Goal: Task Accomplishment & Management: Manage account settings

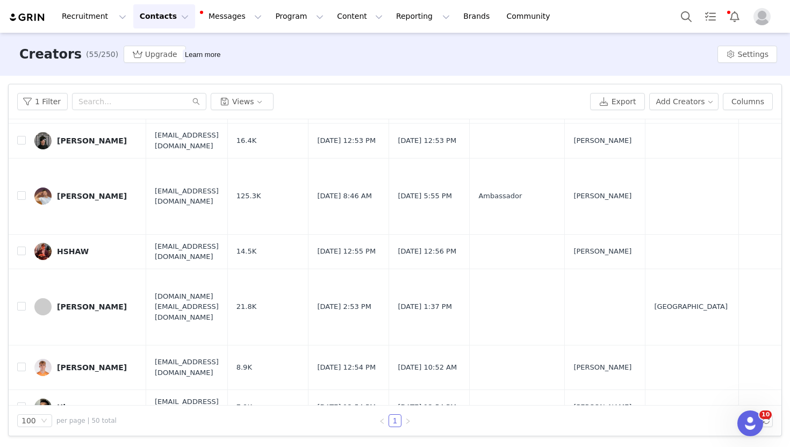
scroll to position [1058, 0]
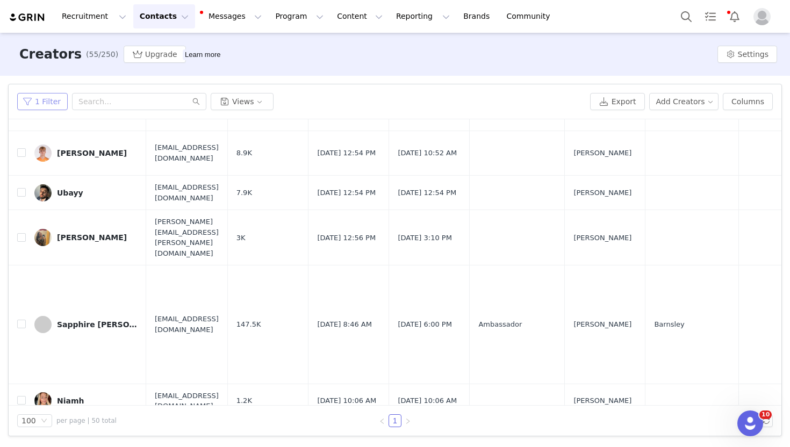
click at [44, 106] on button "1 Filter" at bounding box center [42, 101] width 51 height 17
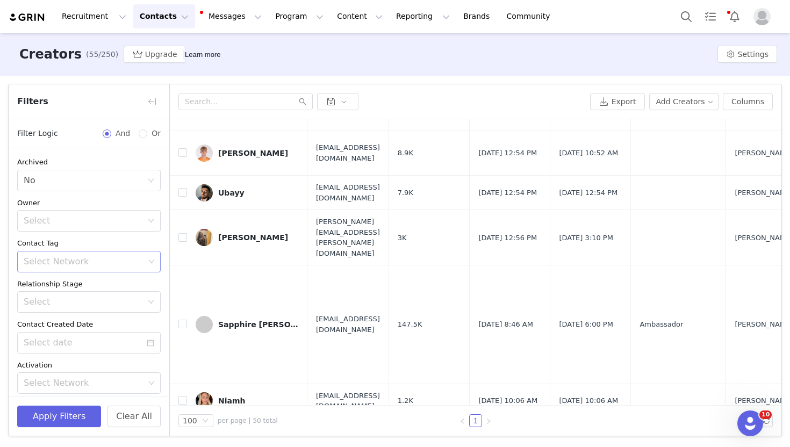
click at [73, 256] on div "Select Network" at bounding box center [84, 262] width 129 height 20
type input "bron"
type input "silv"
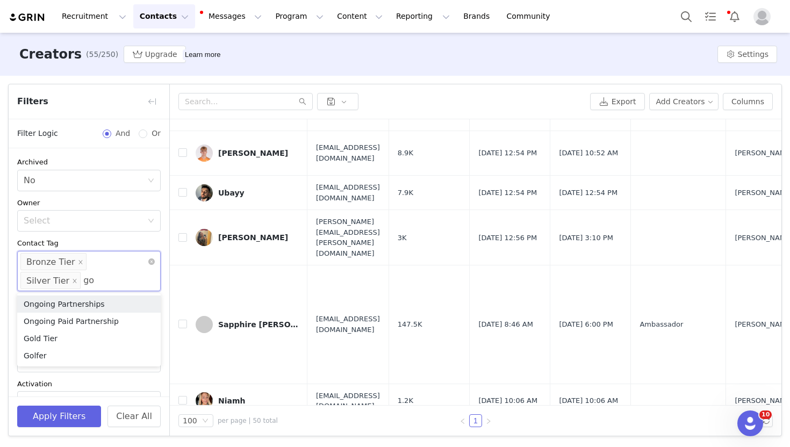
type input "gol"
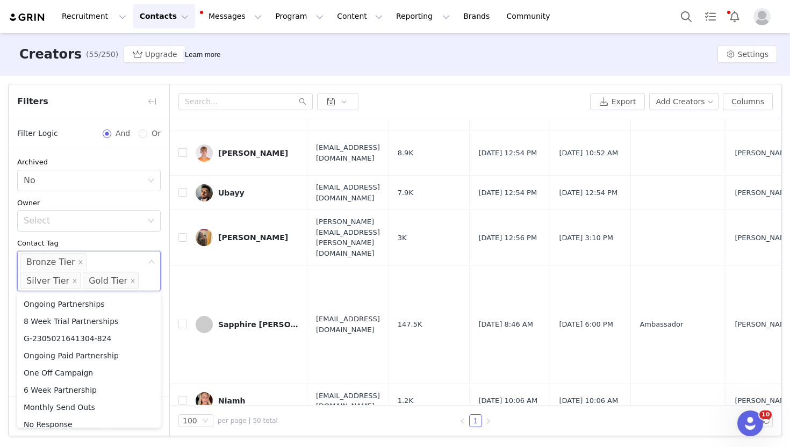
click at [88, 238] on div "Contact Tag" at bounding box center [89, 243] width 144 height 11
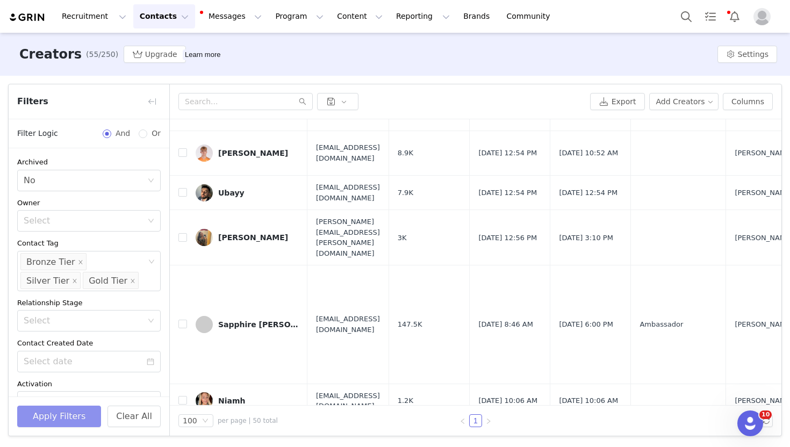
click at [60, 412] on button "Apply Filters" at bounding box center [59, 417] width 84 height 22
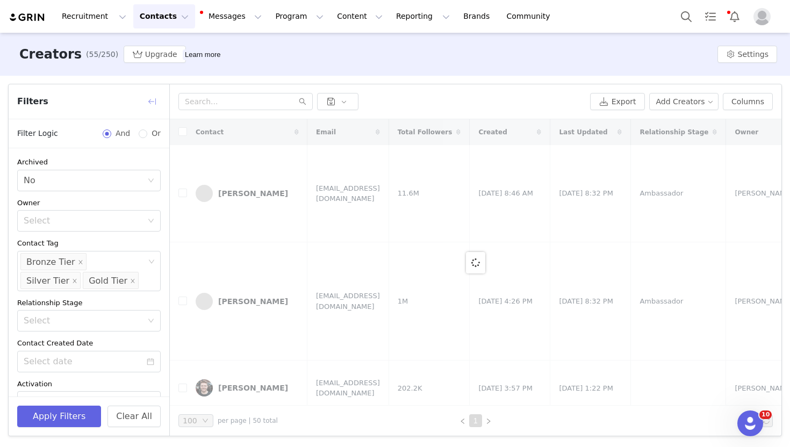
click at [154, 95] on button "button" at bounding box center [152, 101] width 17 height 17
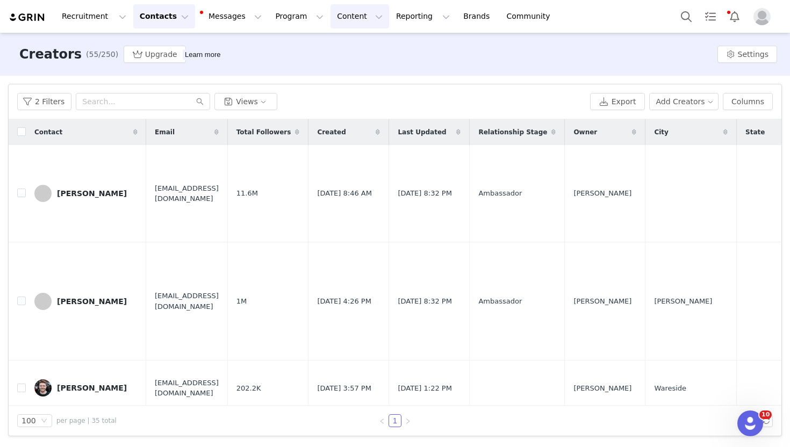
click at [331, 18] on button "Content Content" at bounding box center [360, 16] width 59 height 24
click at [390, 17] on button "Reporting Reporting" at bounding box center [423, 16] width 67 height 24
drag, startPoint x: 402, startPoint y: 52, endPoint x: 410, endPoint y: 11, distance: 41.1
click at [402, 52] on p "Dashboard" at bounding box center [392, 47] width 41 height 11
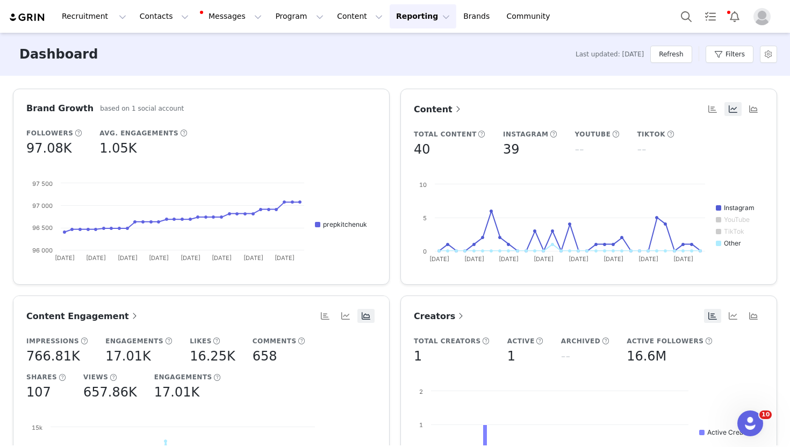
click at [444, 115] on link "Content" at bounding box center [438, 109] width 49 height 13
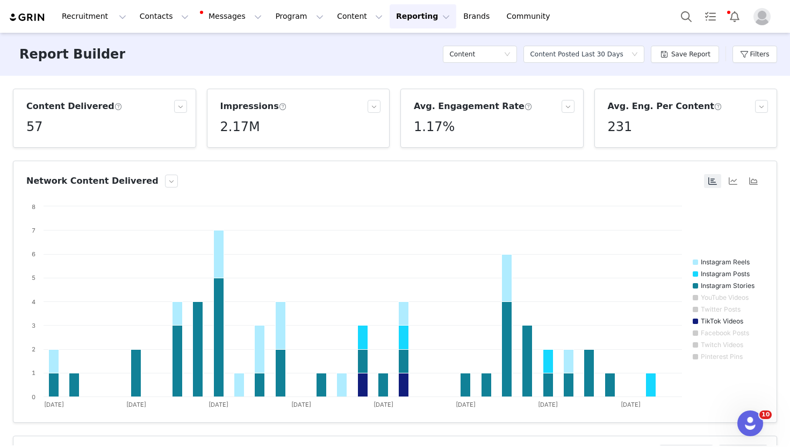
click at [279, 108] on span at bounding box center [283, 107] width 8 height 10
click at [279, 107] on span at bounding box center [283, 107] width 8 height 10
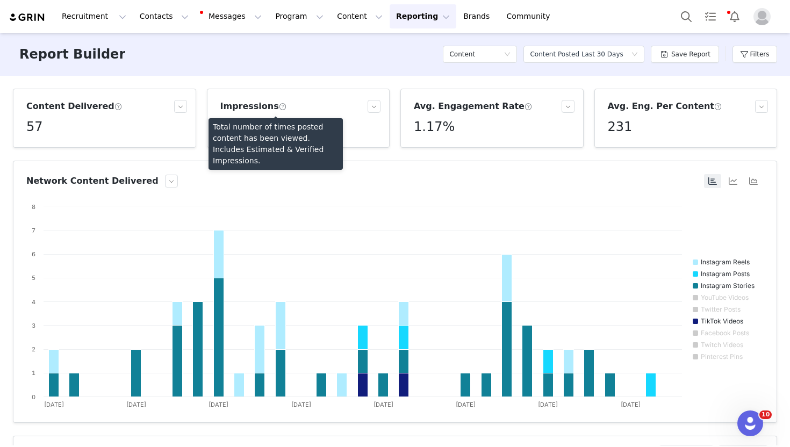
click at [308, 90] on article "Impressions 2.17M" at bounding box center [298, 118] width 183 height 59
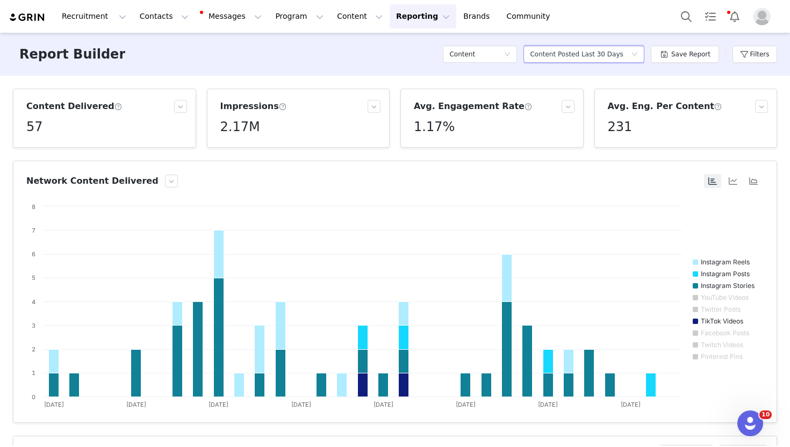
click at [607, 49] on div "Content Posted Last 30 Days" at bounding box center [576, 54] width 93 height 16
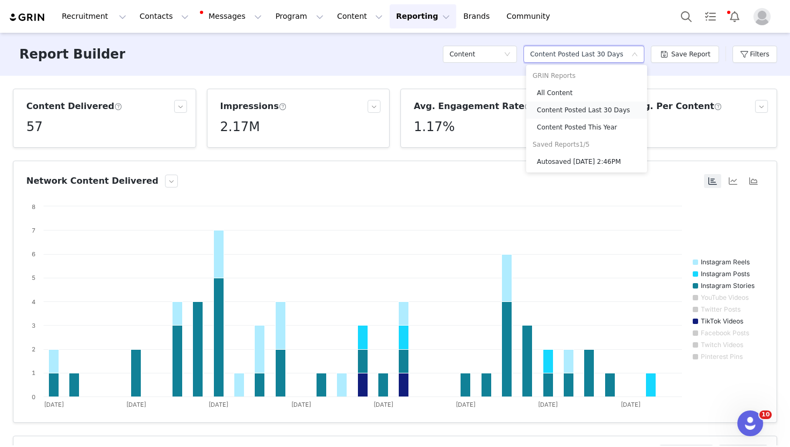
click at [589, 114] on h5 "Content Posted Last 30 Days" at bounding box center [589, 110] width 104 height 12
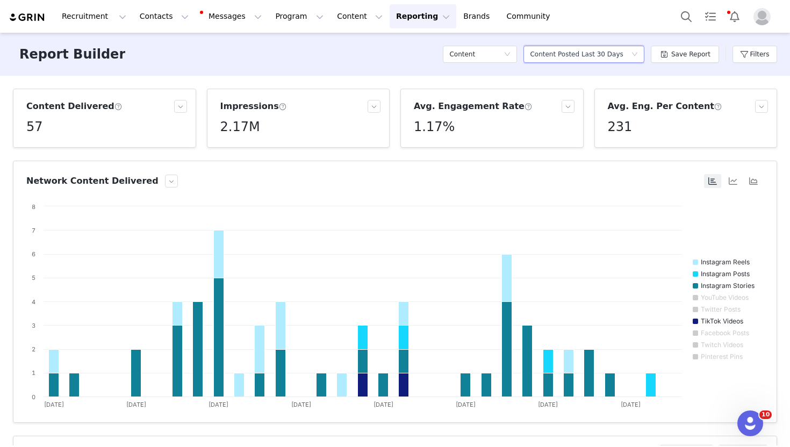
click at [564, 53] on div "Content Posted Last 30 Days" at bounding box center [576, 54] width 93 height 16
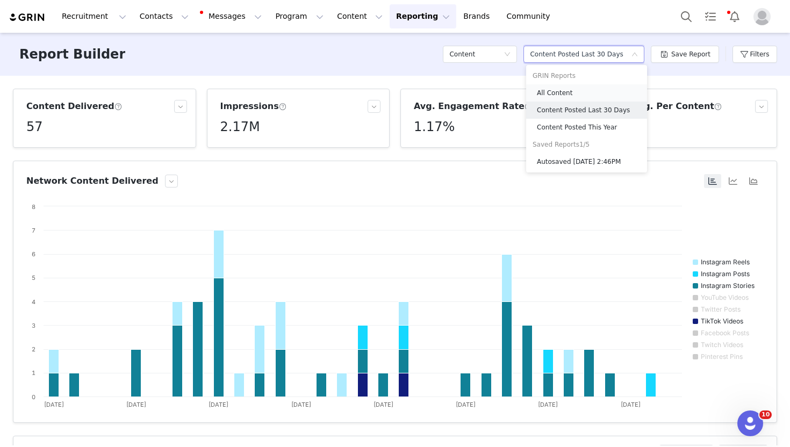
click at [575, 89] on h5 "All Content" at bounding box center [589, 93] width 104 height 12
radio input "true"
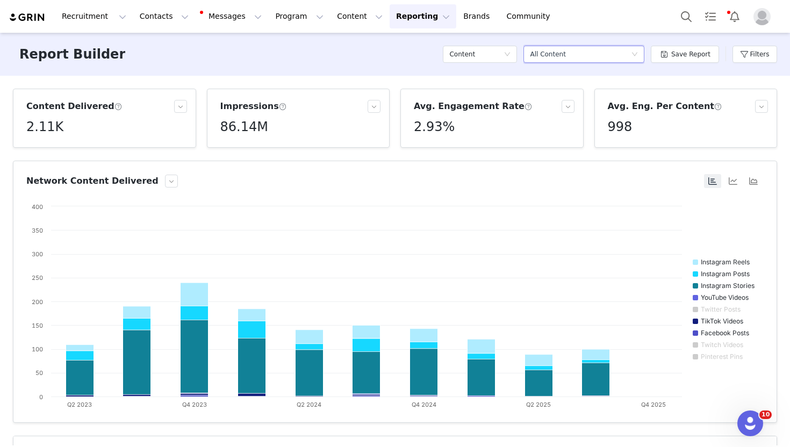
click at [598, 54] on div "Select a report All Content" at bounding box center [580, 54] width 101 height 16
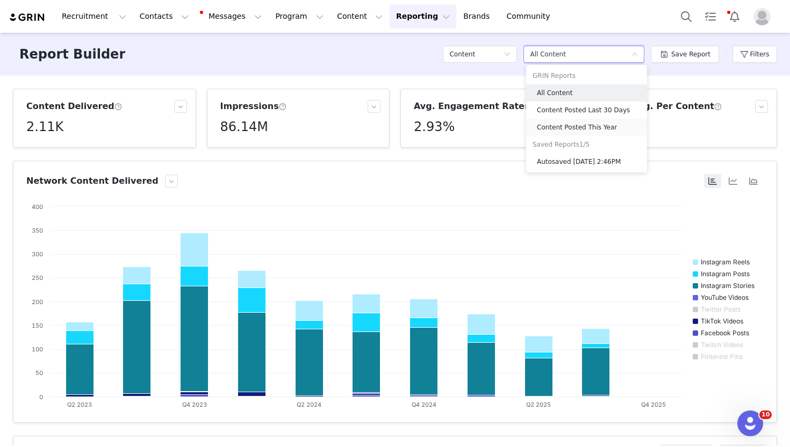
click at [594, 126] on h5 "Content Posted This Year" at bounding box center [589, 128] width 104 height 12
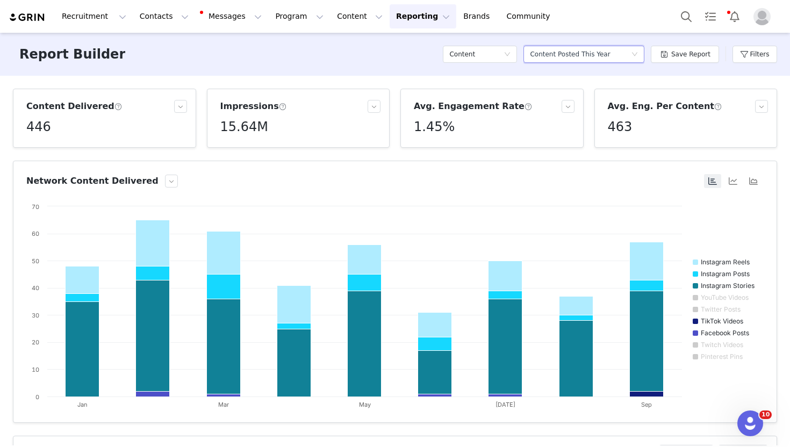
click at [551, 58] on div "Content Posted This Year" at bounding box center [570, 54] width 80 height 16
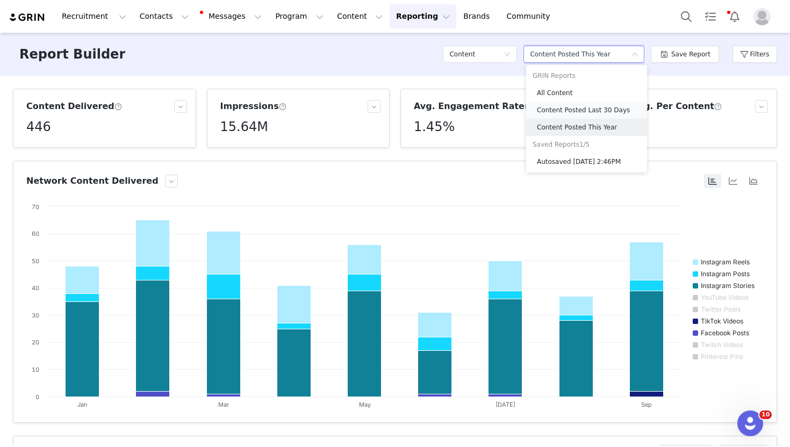
click at [581, 110] on h5 "Content Posted Last 30 Days" at bounding box center [589, 110] width 104 height 12
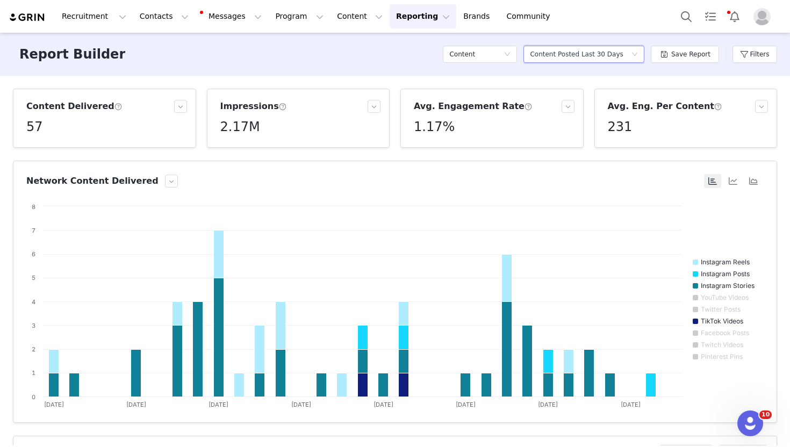
click at [620, 56] on div "Content Posted Last 30 Days" at bounding box center [576, 54] width 93 height 16
click at [743, 53] on button "Filters" at bounding box center [755, 54] width 45 height 17
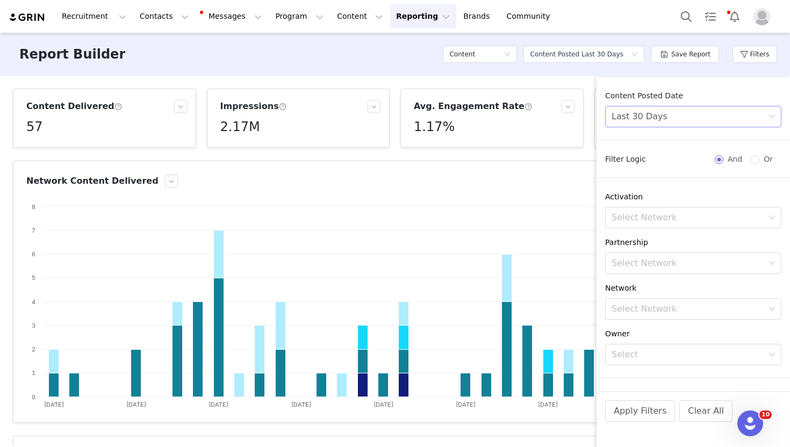
click at [686, 121] on div "Last 30 Days" at bounding box center [690, 116] width 156 height 20
click at [715, 122] on div "Last 30 Days" at bounding box center [690, 116] width 156 height 20
click at [680, 188] on li "Custom" at bounding box center [693, 191] width 176 height 17
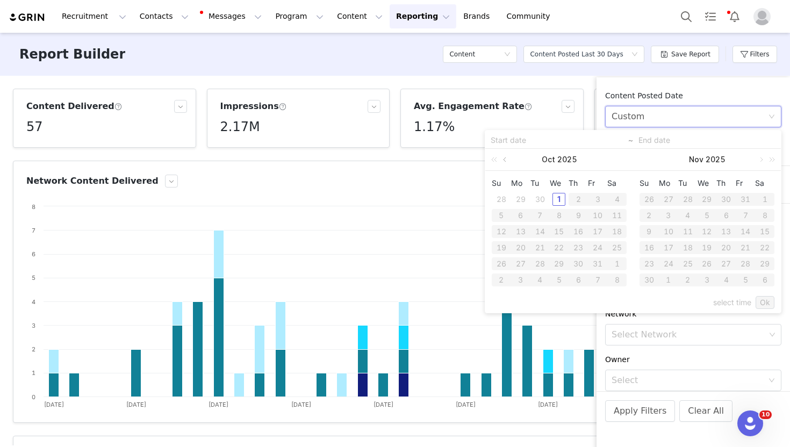
click at [508, 162] on link at bounding box center [506, 160] width 10 height 22
click at [593, 197] on div "1" at bounding box center [597, 199] width 13 height 13
type input "[DATE]"
click at [498, 282] on div "31" at bounding box center [501, 280] width 13 height 13
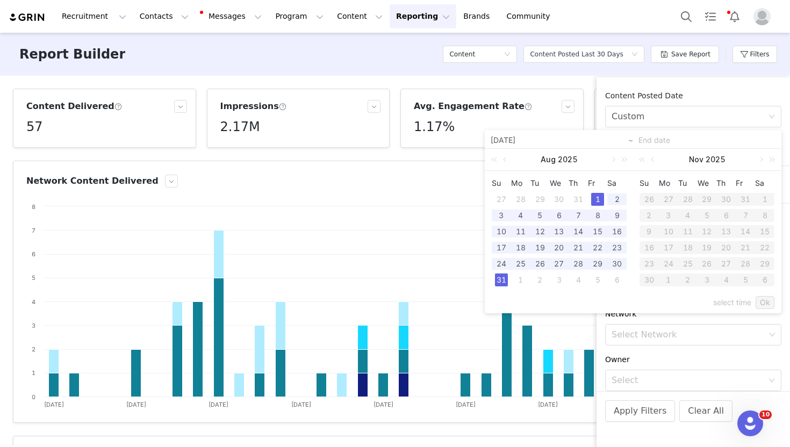
type input "[DATE]"
click at [760, 296] on link "Ok" at bounding box center [765, 302] width 19 height 13
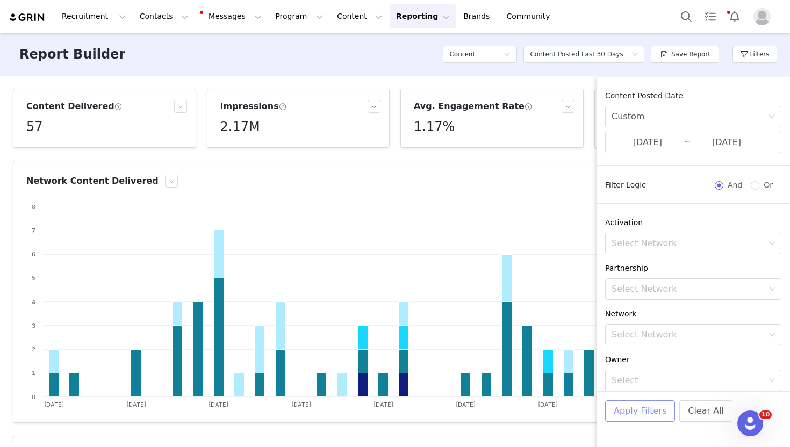
click at [639, 417] on button "Apply Filters" at bounding box center [640, 412] width 70 height 22
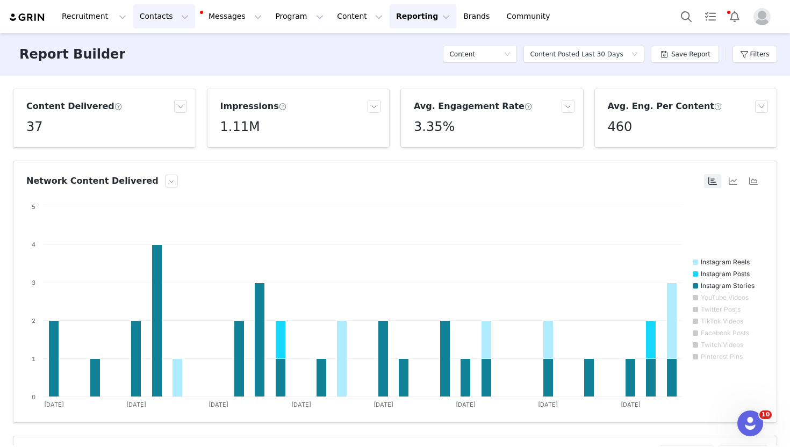
click at [171, 17] on button "Contacts Contacts" at bounding box center [164, 16] width 62 height 24
click at [174, 53] on link "Creators" at bounding box center [168, 48] width 85 height 20
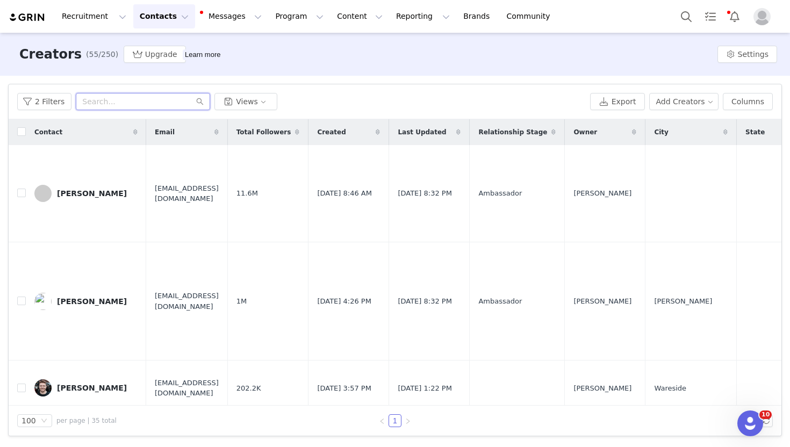
click at [140, 101] on input "text" at bounding box center [143, 101] width 134 height 17
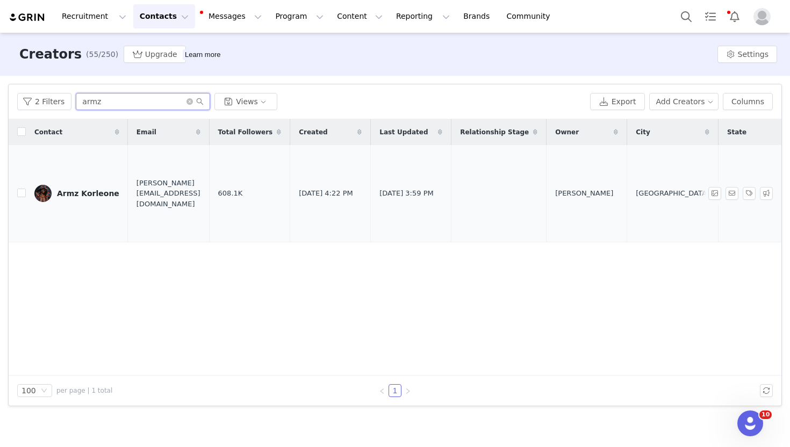
type input "armz"
click at [97, 189] on div "Armz Korleone" at bounding box center [88, 193] width 62 height 9
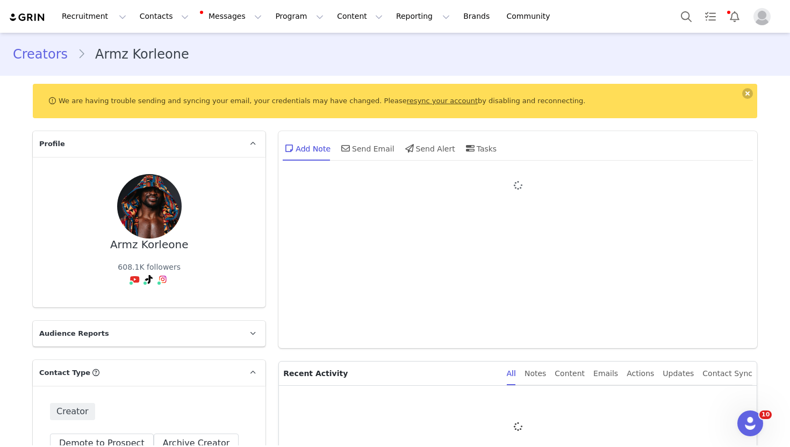
type input "+1 ([GEOGRAPHIC_DATA])"
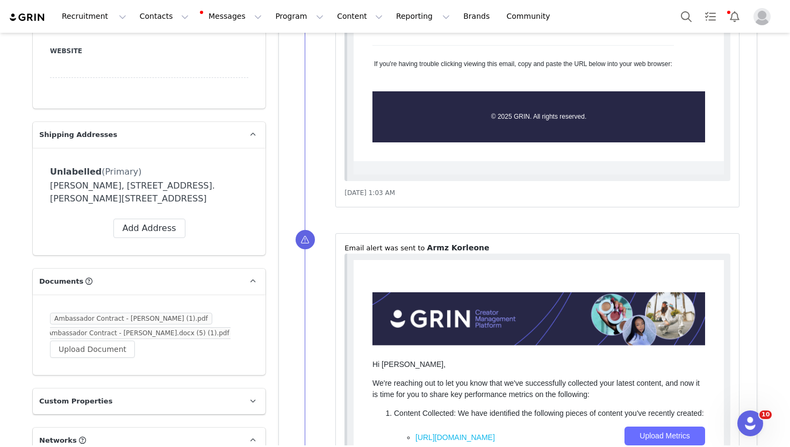
scroll to position [798, 0]
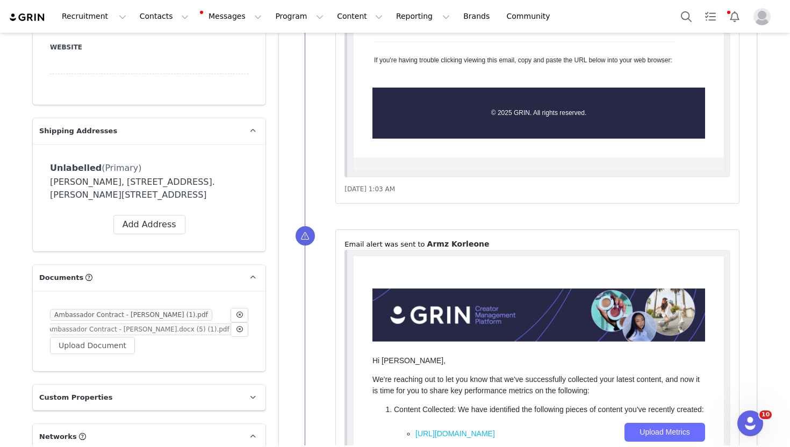
click at [188, 329] on link "Ambassador Contract - [PERSON_NAME].docx (5) (1).pdf" at bounding box center [138, 329] width 191 height 11
click at [166, 17] on button "Contacts Contacts" at bounding box center [164, 16] width 62 height 24
click at [166, 47] on div "Creators" at bounding box center [168, 47] width 72 height 11
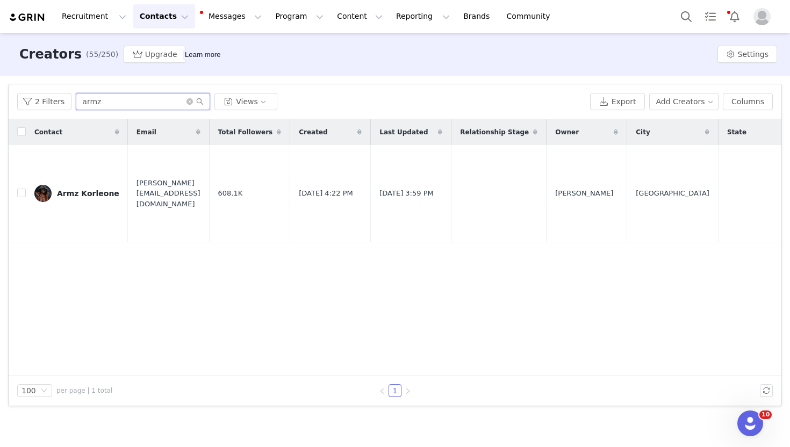
click at [116, 108] on input "armz" at bounding box center [143, 101] width 134 height 17
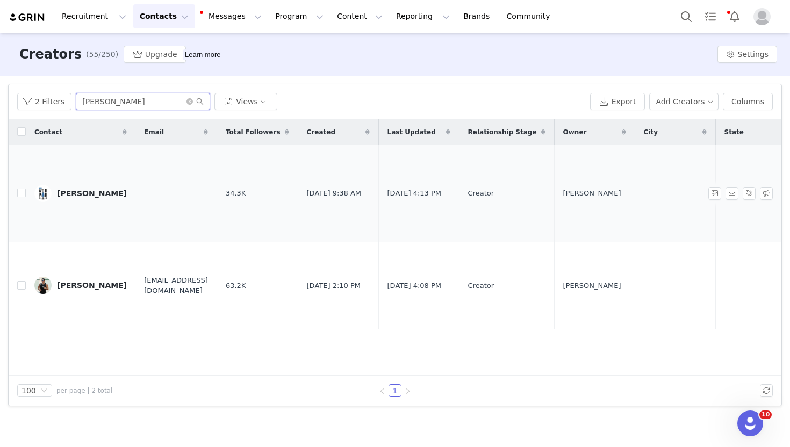
type input "[PERSON_NAME]"
click at [88, 189] on div "[PERSON_NAME]" at bounding box center [92, 193] width 70 height 9
click at [72, 281] on div "[PERSON_NAME]" at bounding box center [92, 285] width 70 height 9
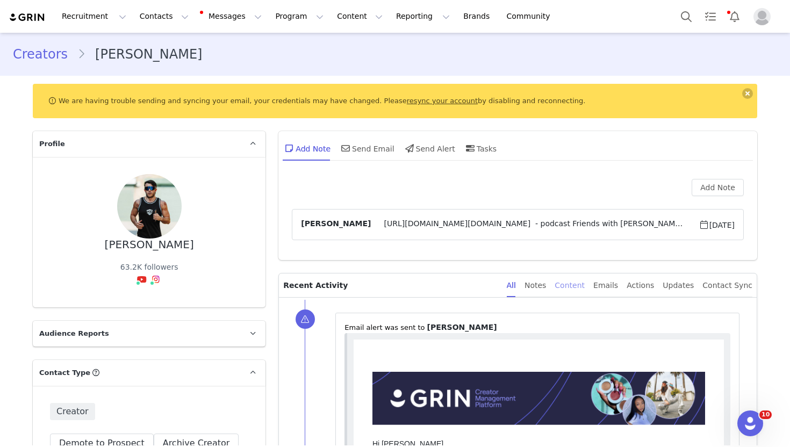
click at [574, 293] on div "Content" at bounding box center [570, 286] width 30 height 24
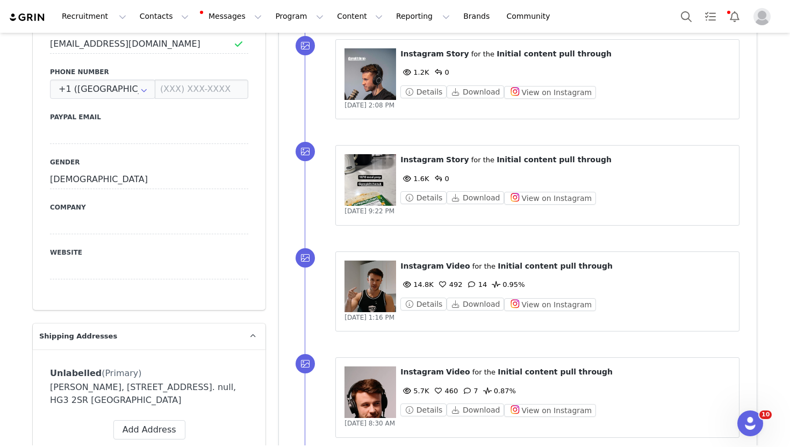
scroll to position [789, 0]
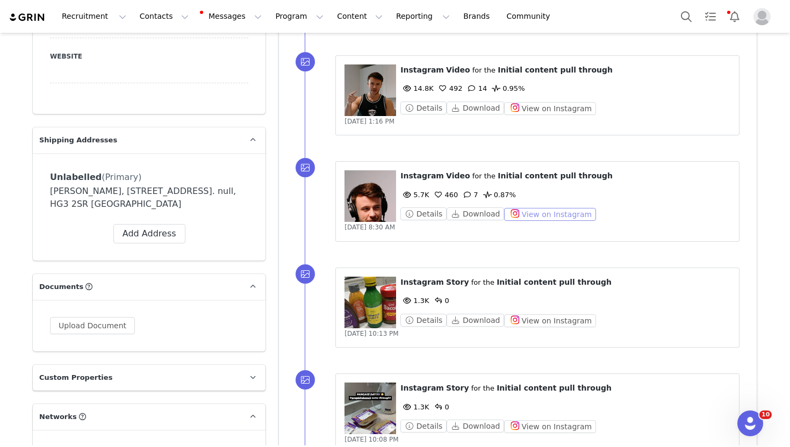
click at [551, 216] on button "View on Instagram" at bounding box center [550, 214] width 92 height 13
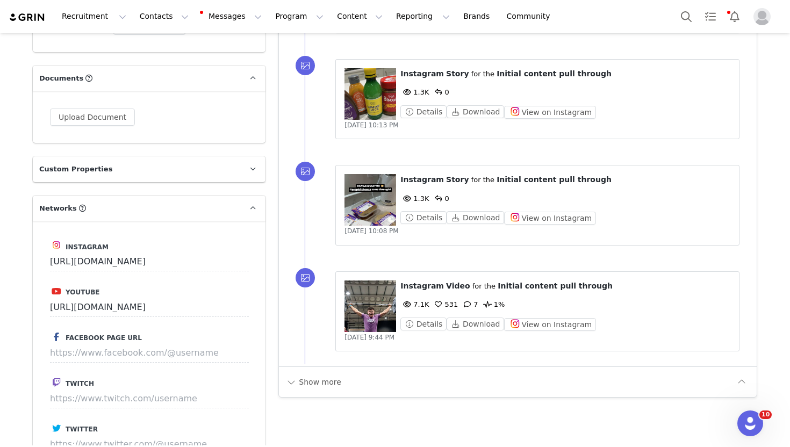
click at [345, 386] on div "Show more" at bounding box center [510, 382] width 448 height 17
click at [329, 386] on button "Show more" at bounding box center [314, 382] width 56 height 17
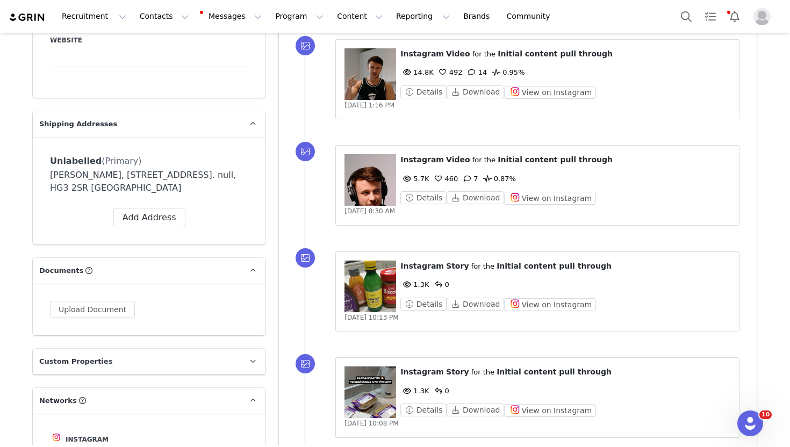
scroll to position [603, 0]
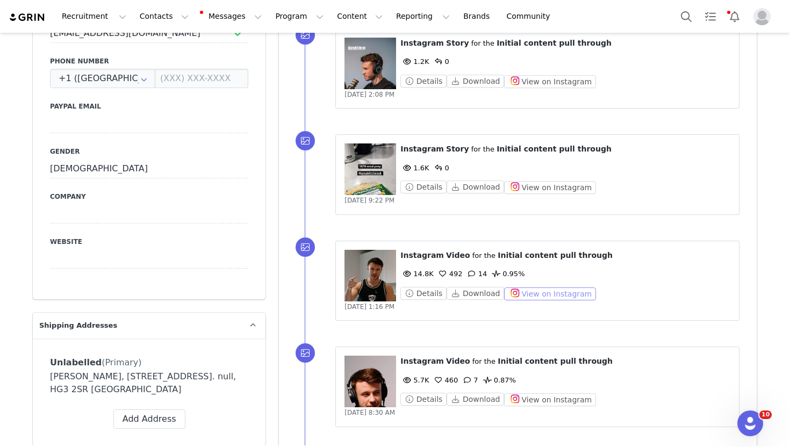
click at [526, 291] on button "View on Instagram" at bounding box center [550, 294] width 92 height 13
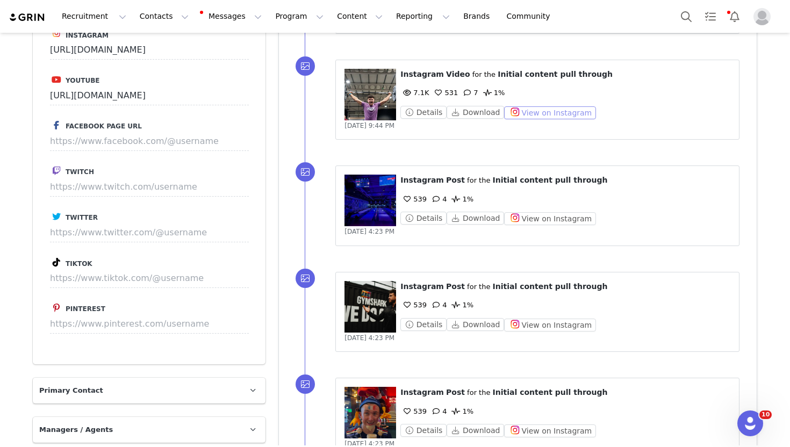
click at [536, 113] on button "View on Instagram" at bounding box center [550, 112] width 92 height 13
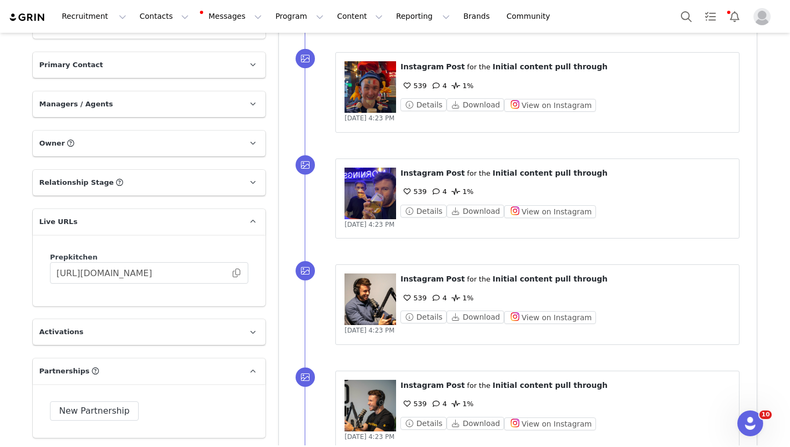
scroll to position [1603, 0]
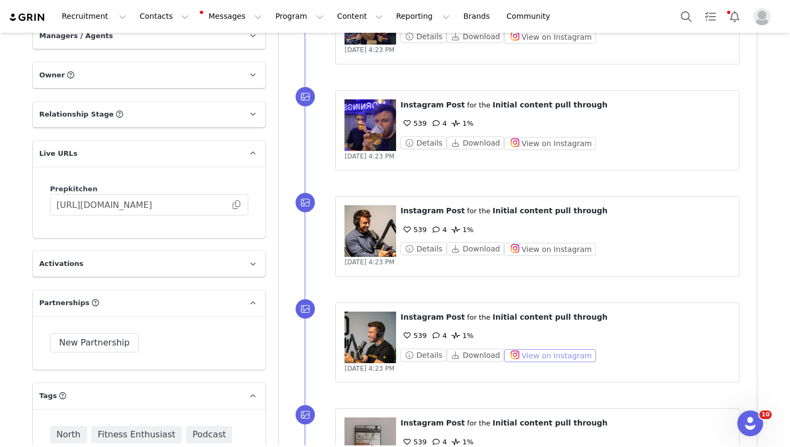
click at [538, 358] on button "View on Instagram" at bounding box center [550, 356] width 92 height 13
click at [155, 18] on button "Contacts Contacts" at bounding box center [164, 16] width 62 height 24
click at [184, 44] on div "Creators" at bounding box center [168, 47] width 72 height 11
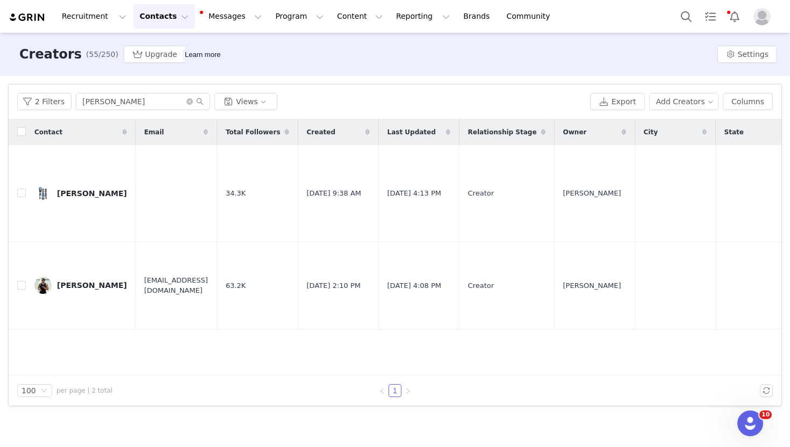
click at [119, 91] on div "2 Filters [PERSON_NAME] Views Export Add Creators Columns" at bounding box center [395, 101] width 773 height 35
click at [118, 101] on input "[PERSON_NAME]" at bounding box center [143, 101] width 134 height 17
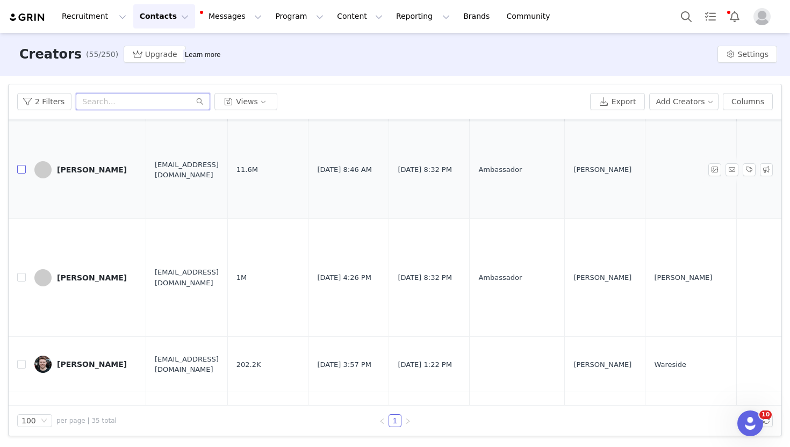
scroll to position [29, 0]
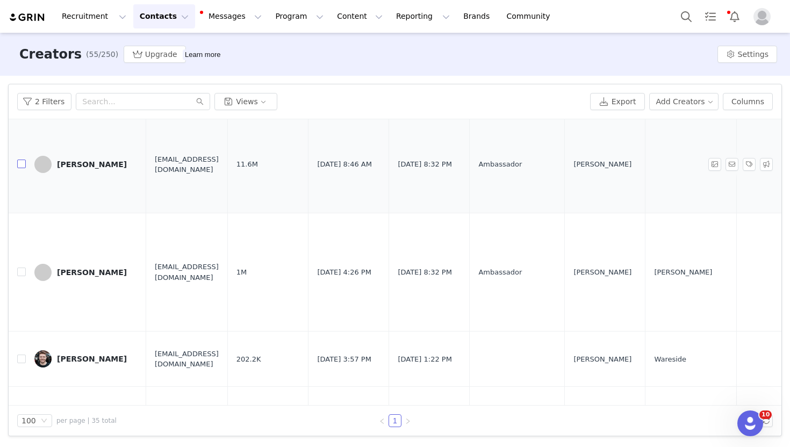
click at [22, 168] on input "checkbox" at bounding box center [21, 164] width 9 height 9
checkbox input "true"
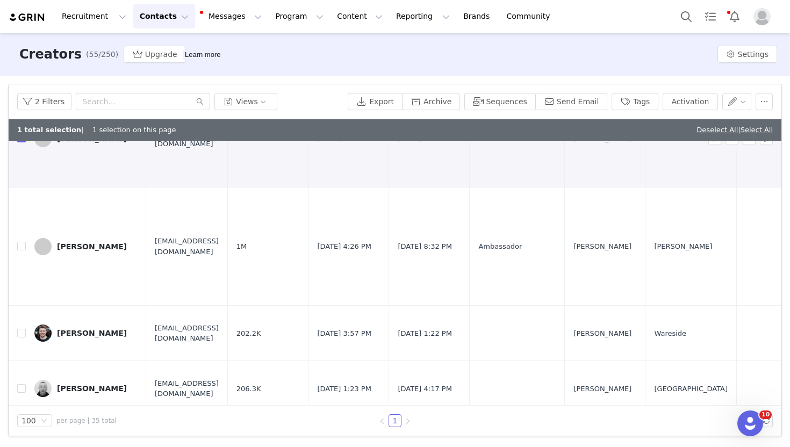
scroll to position [77, 0]
click at [25, 249] on input "checkbox" at bounding box center [21, 245] width 9 height 9
checkbox input "true"
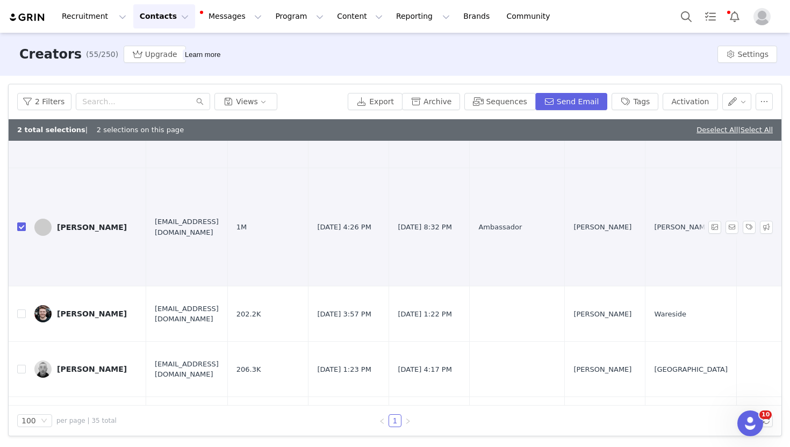
scroll to position [146, 0]
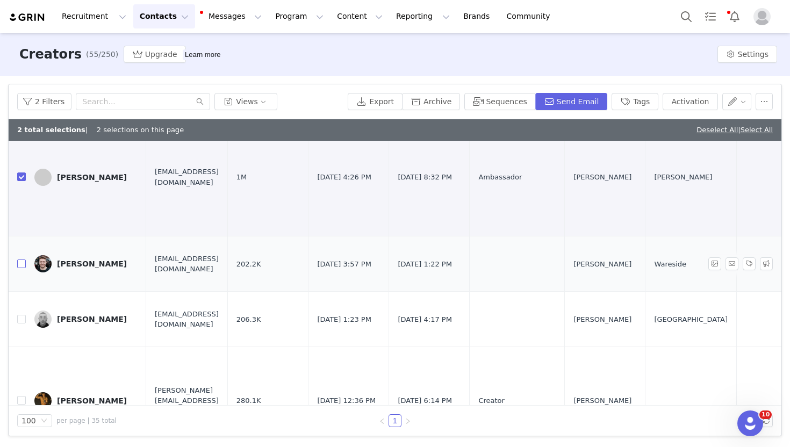
click at [19, 268] on input "checkbox" at bounding box center [21, 264] width 9 height 9
checkbox input "true"
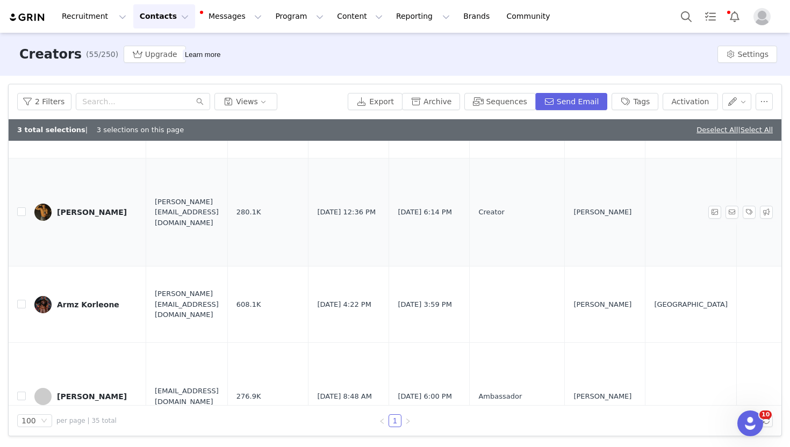
scroll to position [0, 0]
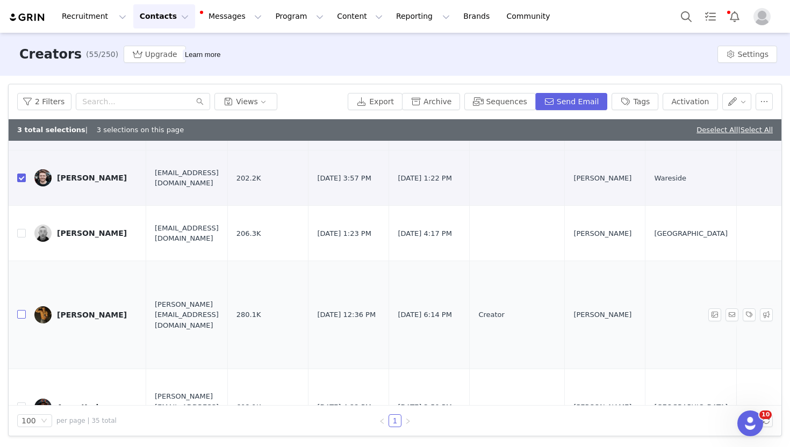
click at [20, 319] on input "checkbox" at bounding box center [21, 314] width 9 height 9
checkbox input "true"
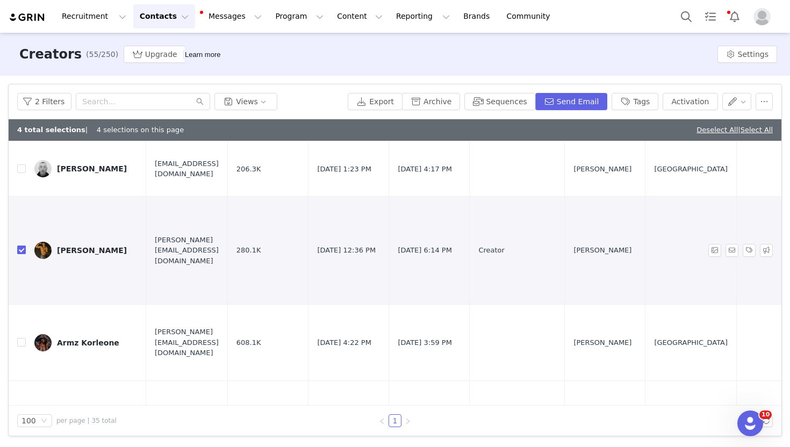
scroll to position [360, 0]
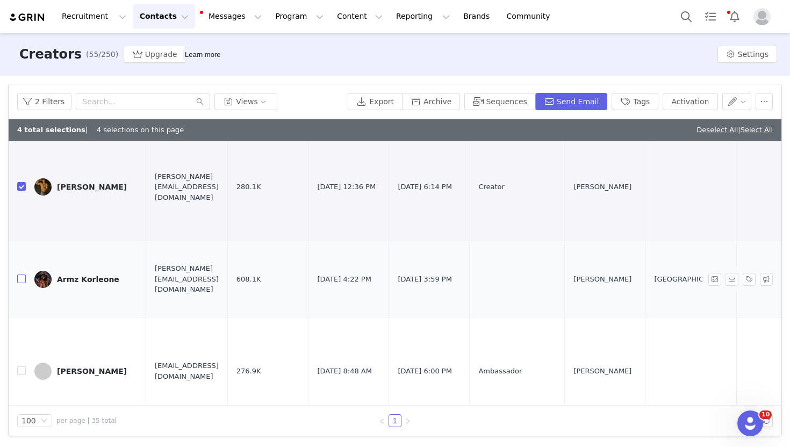
click at [23, 283] on input "checkbox" at bounding box center [21, 279] width 9 height 9
checkbox input "true"
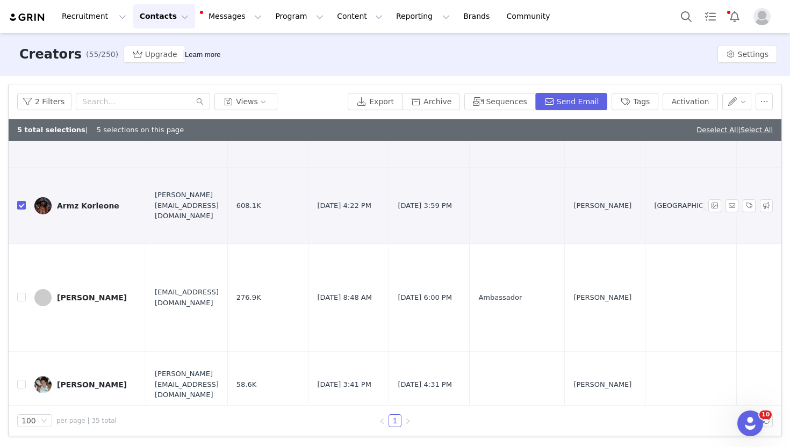
scroll to position [488, 0]
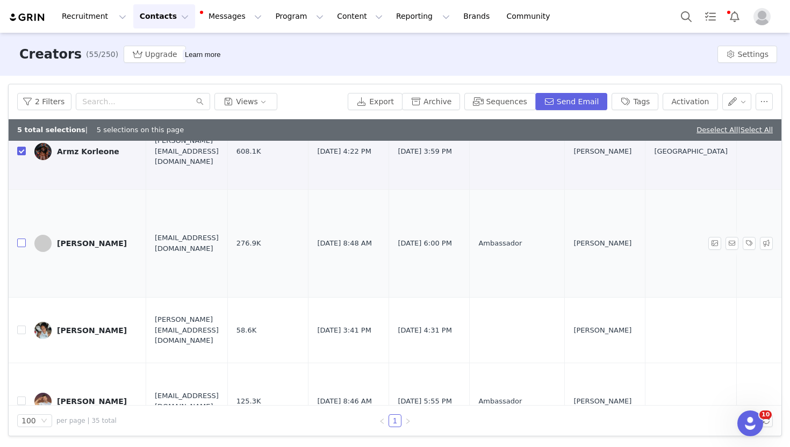
click at [23, 247] on input "checkbox" at bounding box center [21, 243] width 9 height 9
checkbox input "true"
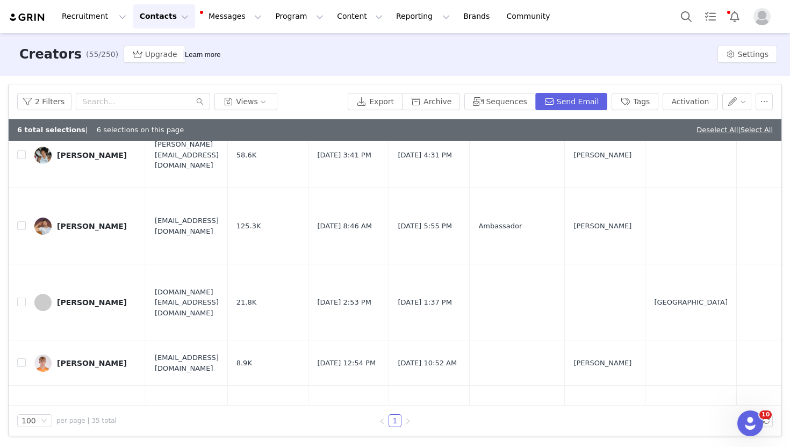
scroll to position [682, 0]
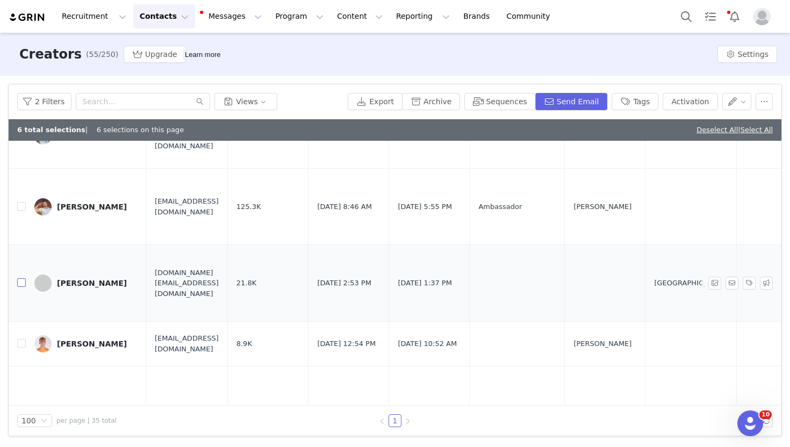
click at [22, 287] on input "checkbox" at bounding box center [21, 283] width 9 height 9
checkbox input "true"
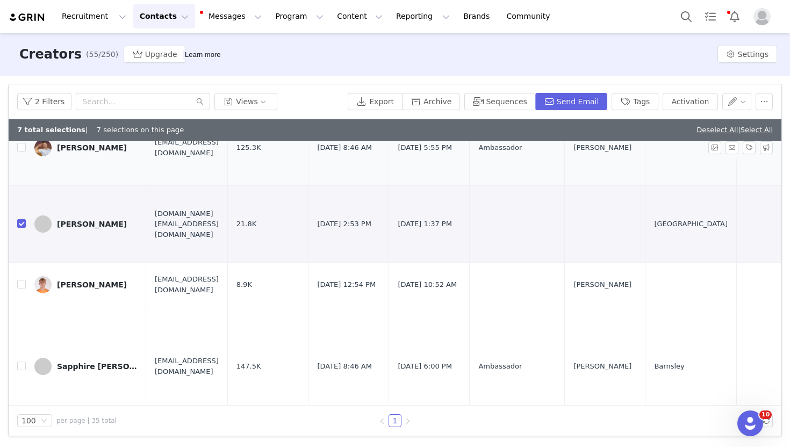
scroll to position [818, 0]
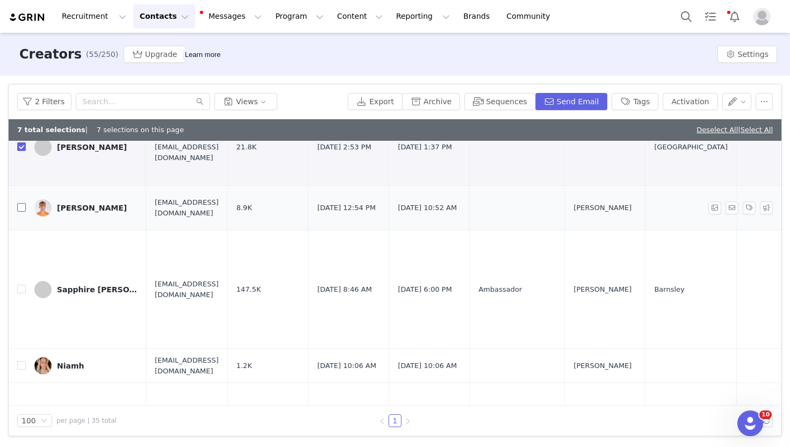
click at [23, 212] on input "checkbox" at bounding box center [21, 207] width 9 height 9
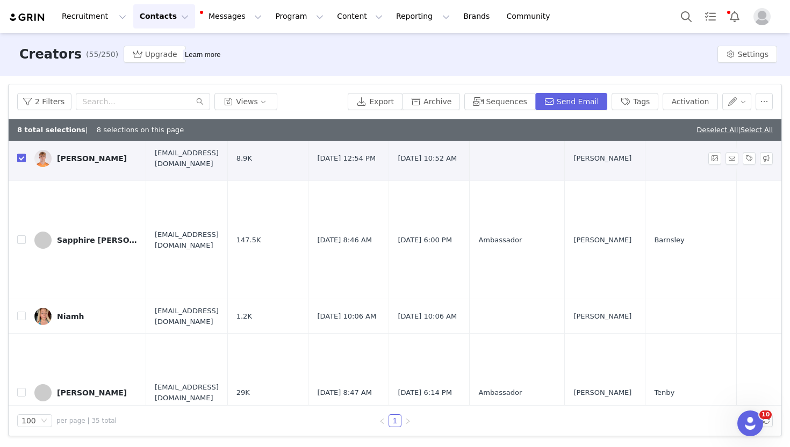
scroll to position [868, 0]
click at [23, 162] on input "checkbox" at bounding box center [21, 157] width 9 height 9
checkbox input "false"
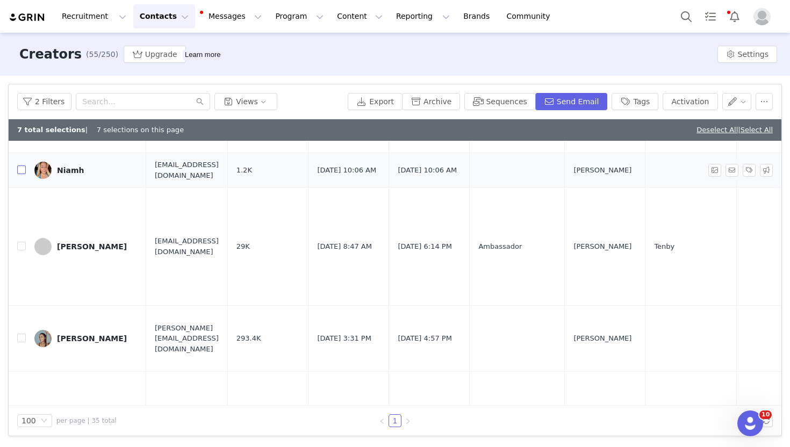
scroll to position [1021, 0]
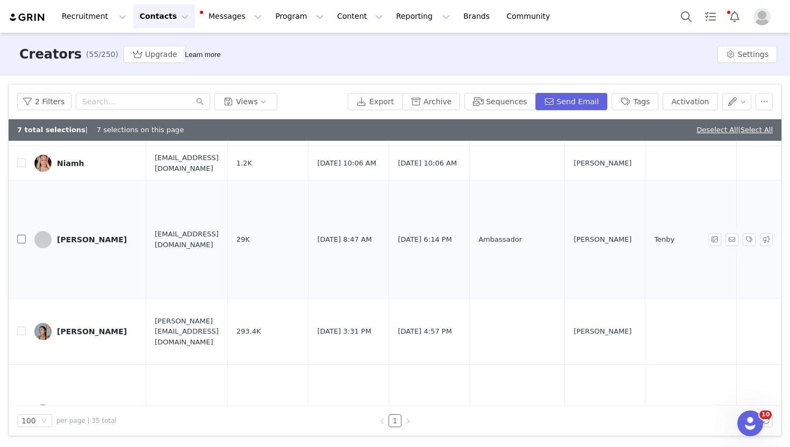
click at [23, 244] on input "checkbox" at bounding box center [21, 239] width 9 height 9
checkbox input "true"
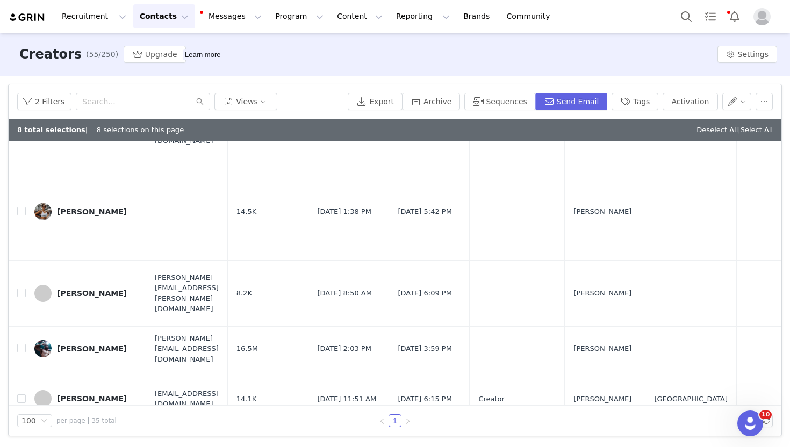
scroll to position [1266, 0]
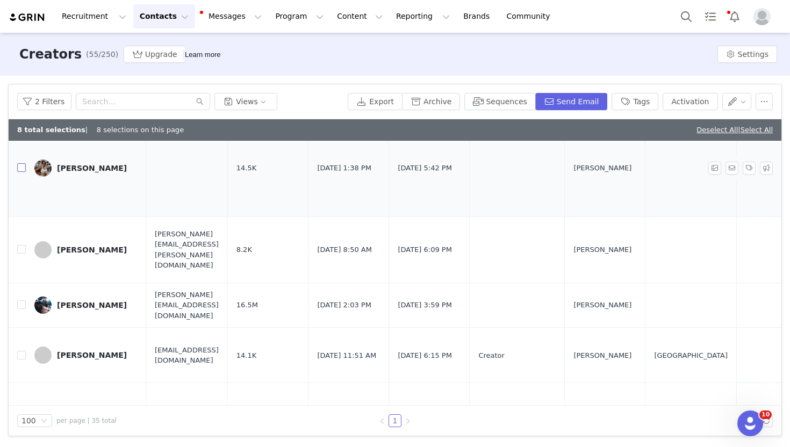
click at [22, 172] on input "checkbox" at bounding box center [21, 167] width 9 height 9
checkbox input "true"
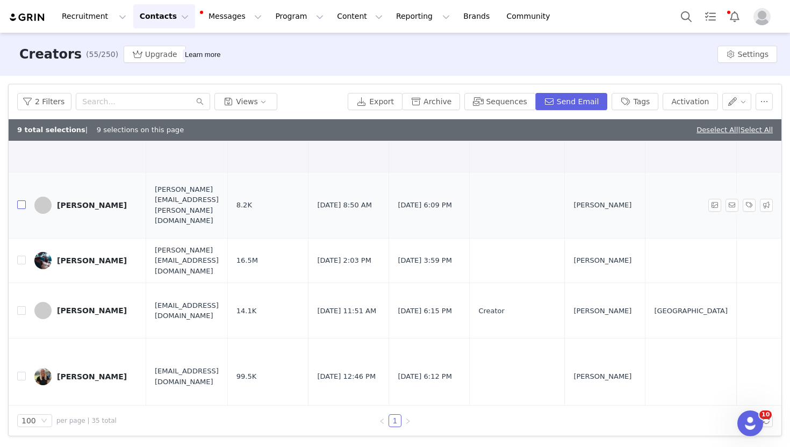
click at [20, 209] on input "checkbox" at bounding box center [21, 205] width 9 height 9
checkbox input "true"
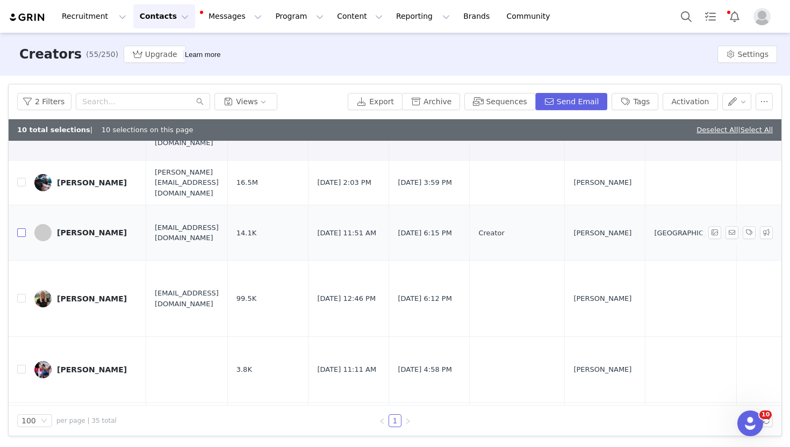
scroll to position [1447, 0]
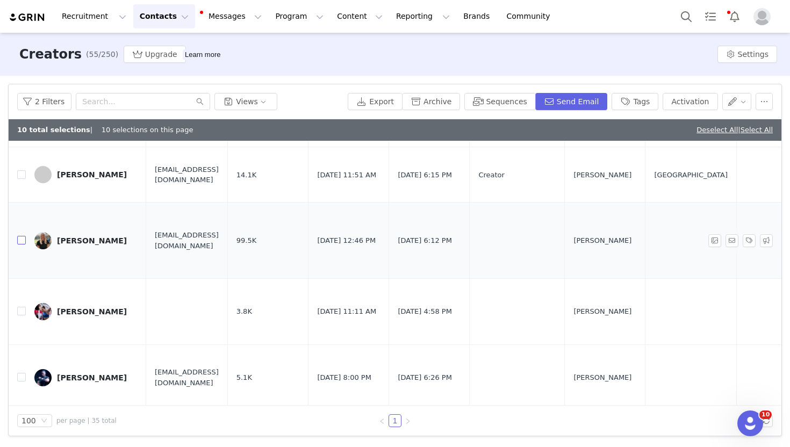
click at [21, 245] on input "checkbox" at bounding box center [21, 240] width 9 height 9
checkbox input "true"
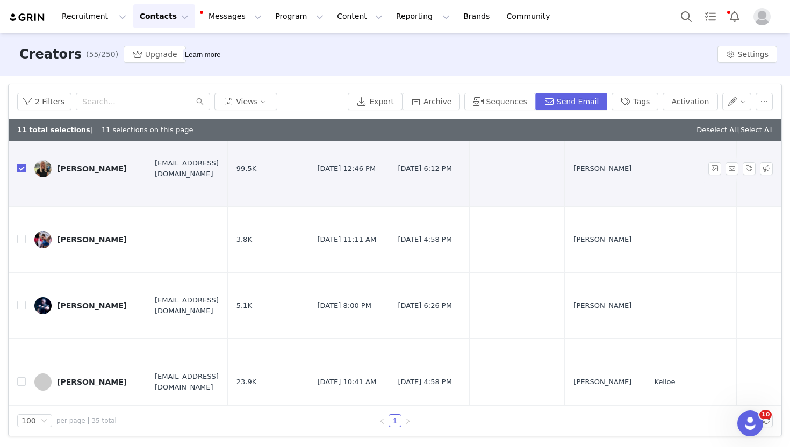
scroll to position [1519, 0]
click at [22, 246] on label at bounding box center [21, 239] width 9 height 11
click at [22, 244] on input "checkbox" at bounding box center [21, 239] width 9 height 9
checkbox input "true"
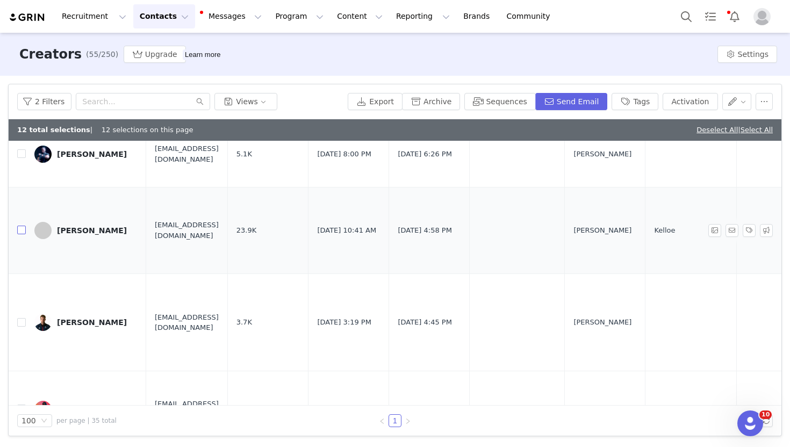
click at [22, 234] on input "checkbox" at bounding box center [21, 230] width 9 height 9
checkbox input "true"
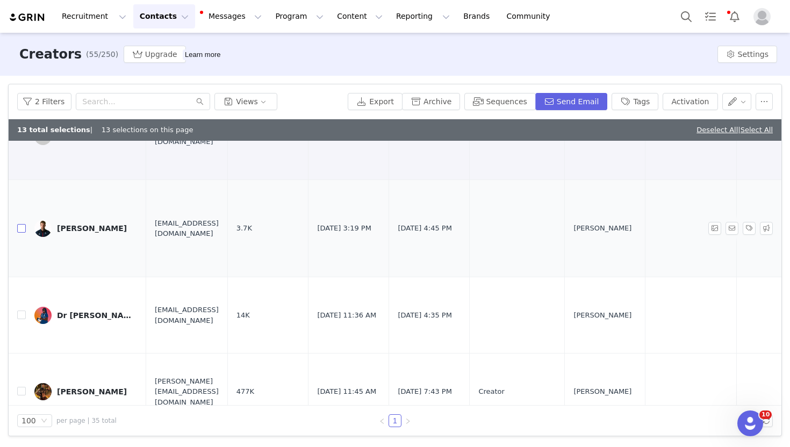
click at [23, 233] on input "checkbox" at bounding box center [21, 228] width 9 height 9
checkbox input "true"
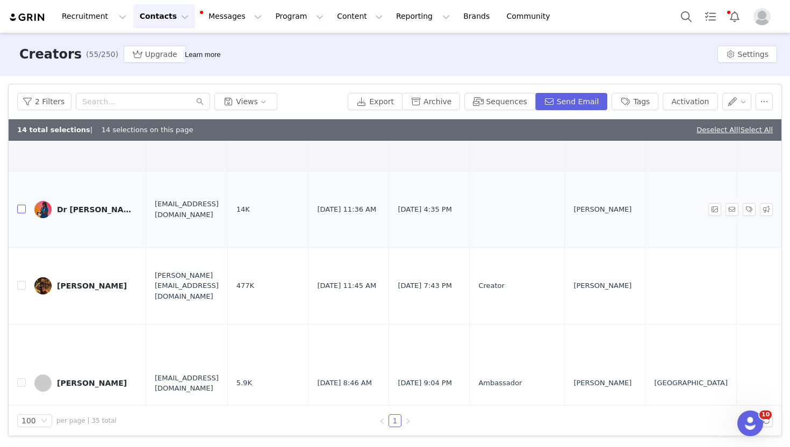
click at [22, 213] on input "checkbox" at bounding box center [21, 209] width 9 height 9
checkbox input "true"
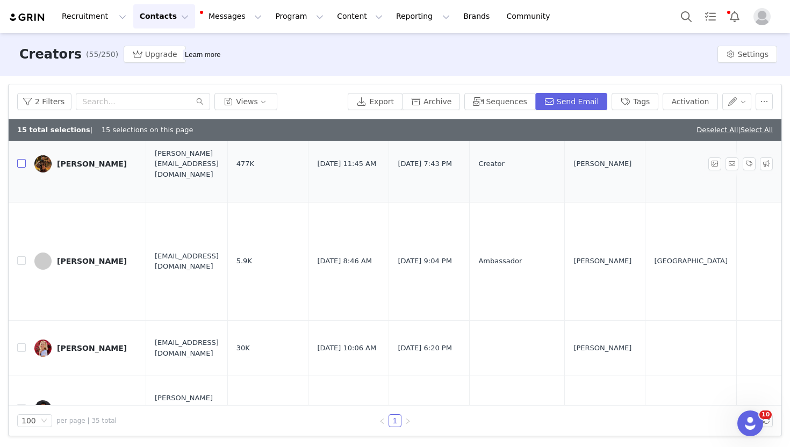
scroll to position [2063, 0]
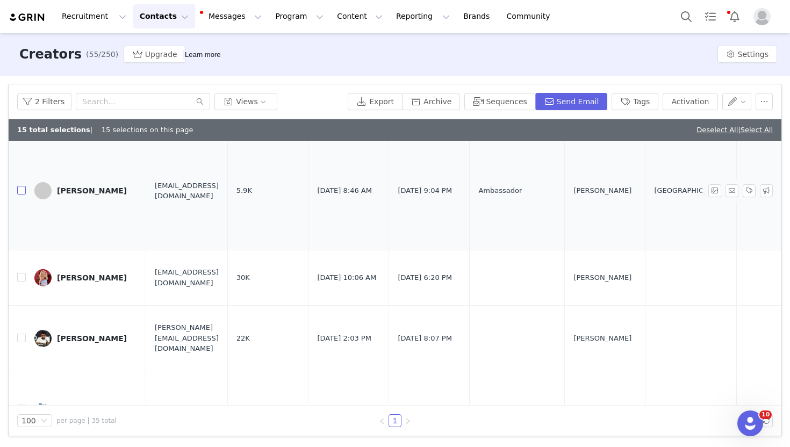
click at [24, 195] on input "checkbox" at bounding box center [21, 190] width 9 height 9
checkbox input "true"
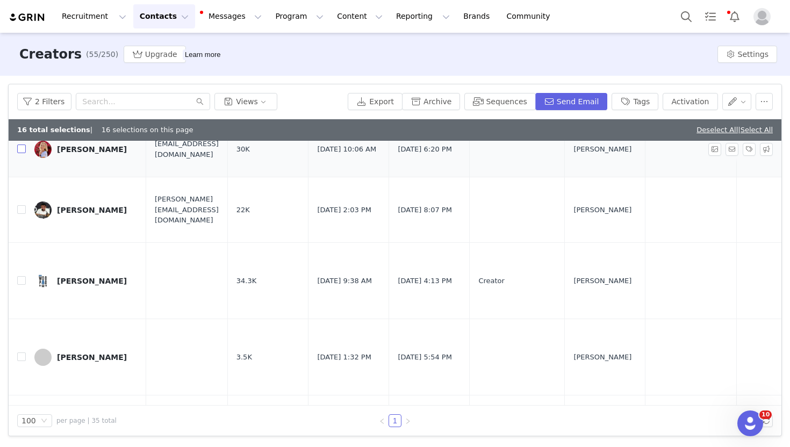
click at [24, 153] on input "checkbox" at bounding box center [21, 149] width 9 height 9
checkbox input "true"
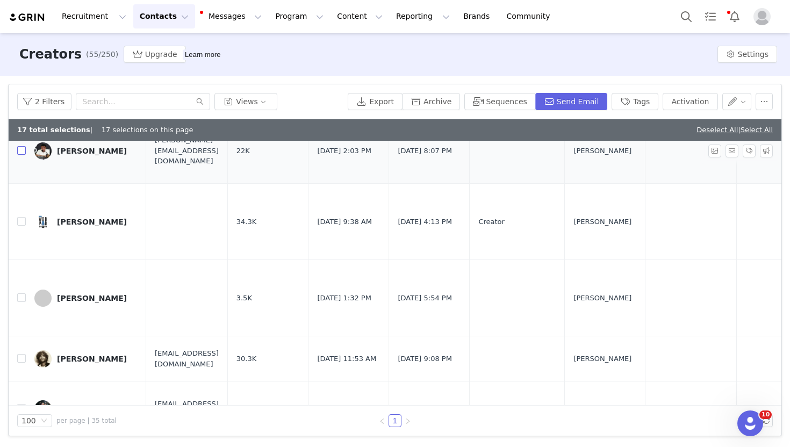
click at [21, 155] on input "checkbox" at bounding box center [21, 150] width 9 height 9
checkbox input "true"
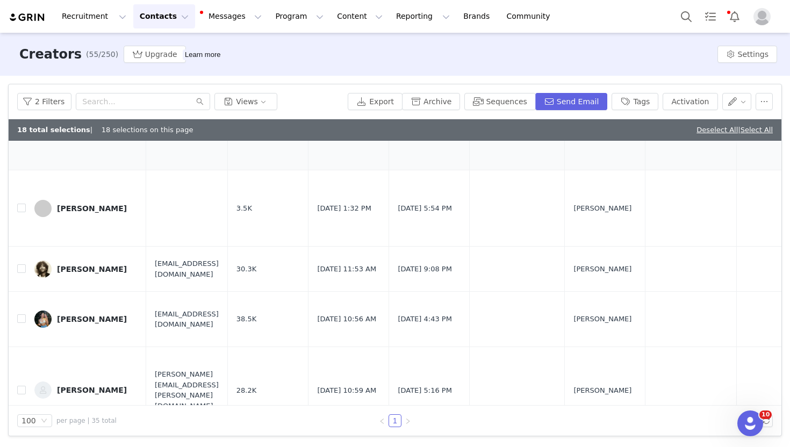
click at [22, 136] on input "checkbox" at bounding box center [21, 131] width 9 height 9
checkbox input "false"
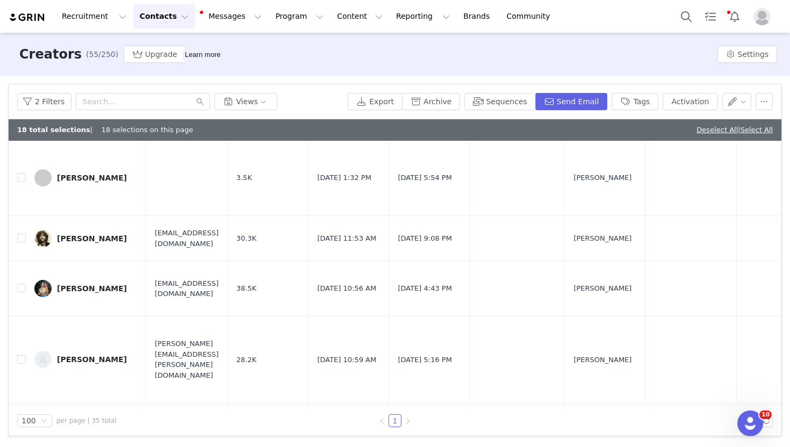
scroll to position [2407, 0]
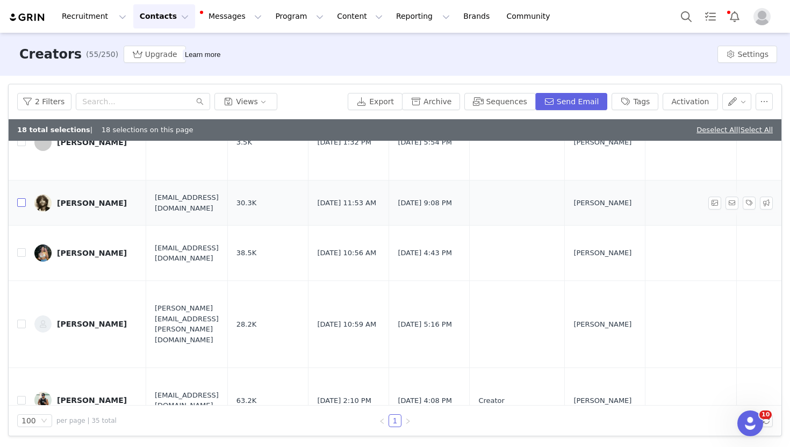
click at [20, 207] on input "checkbox" at bounding box center [21, 202] width 9 height 9
checkbox input "true"
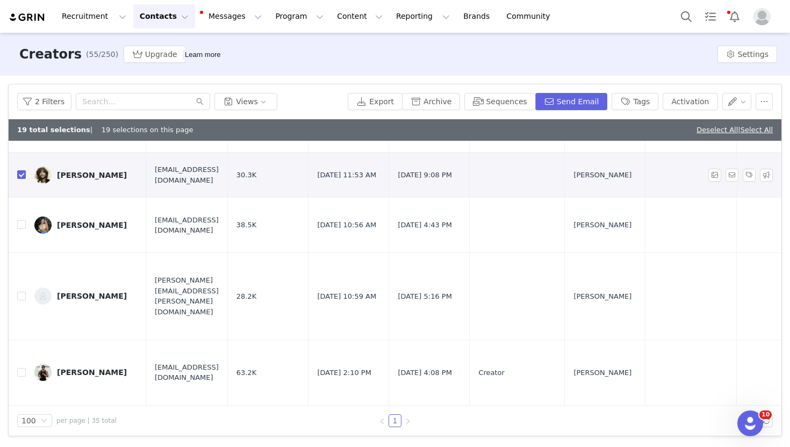
scroll to position [2488, 0]
click at [22, 229] on input "checkbox" at bounding box center [21, 224] width 9 height 9
checkbox input "true"
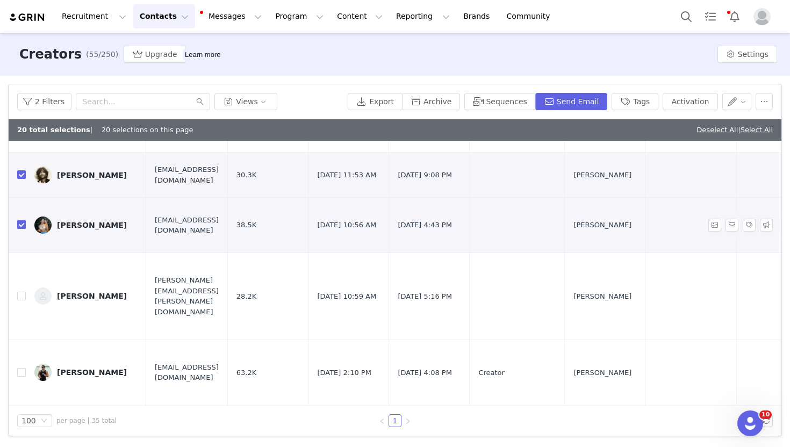
scroll to position [2507, 0]
click at [23, 294] on input "checkbox" at bounding box center [21, 296] width 9 height 9
checkbox input "true"
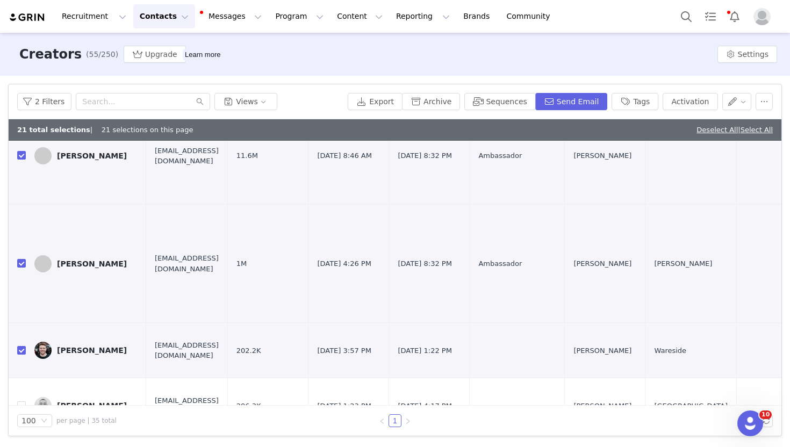
scroll to position [0, 0]
